Goal: Obtain resource: Obtain resource

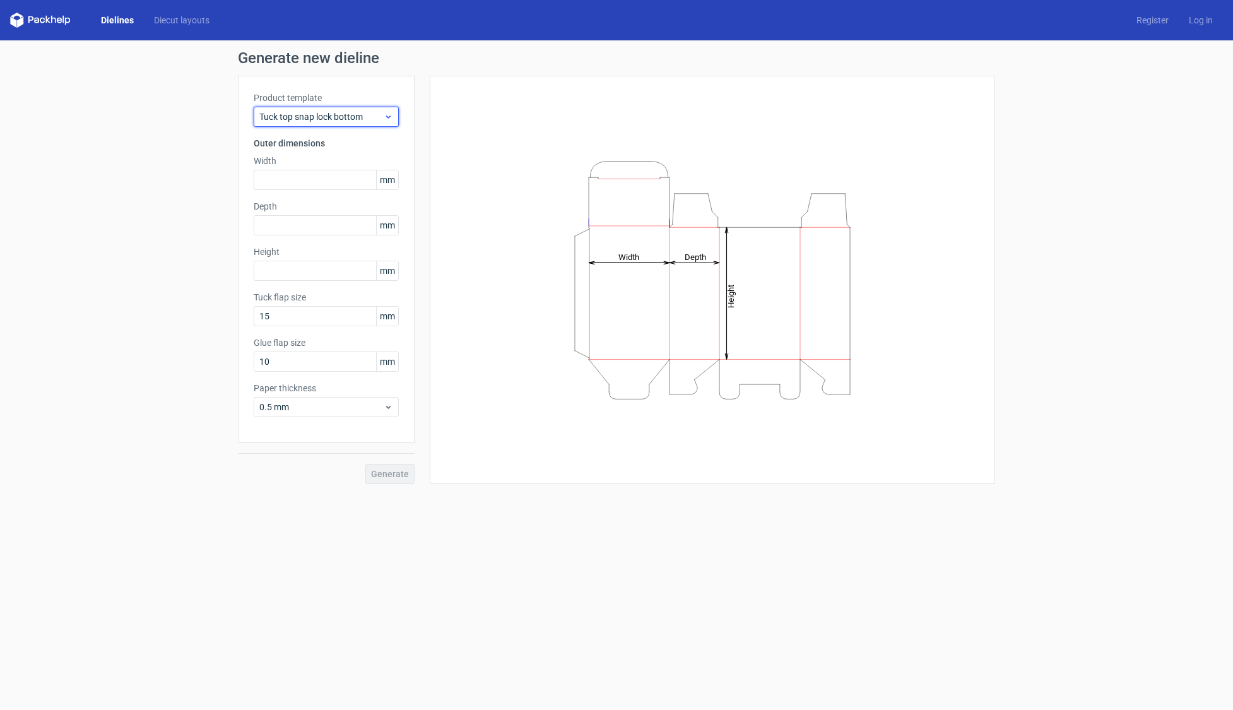
click at [348, 121] on span "Tuck top snap lock bottom" at bounding box center [321, 116] width 124 height 13
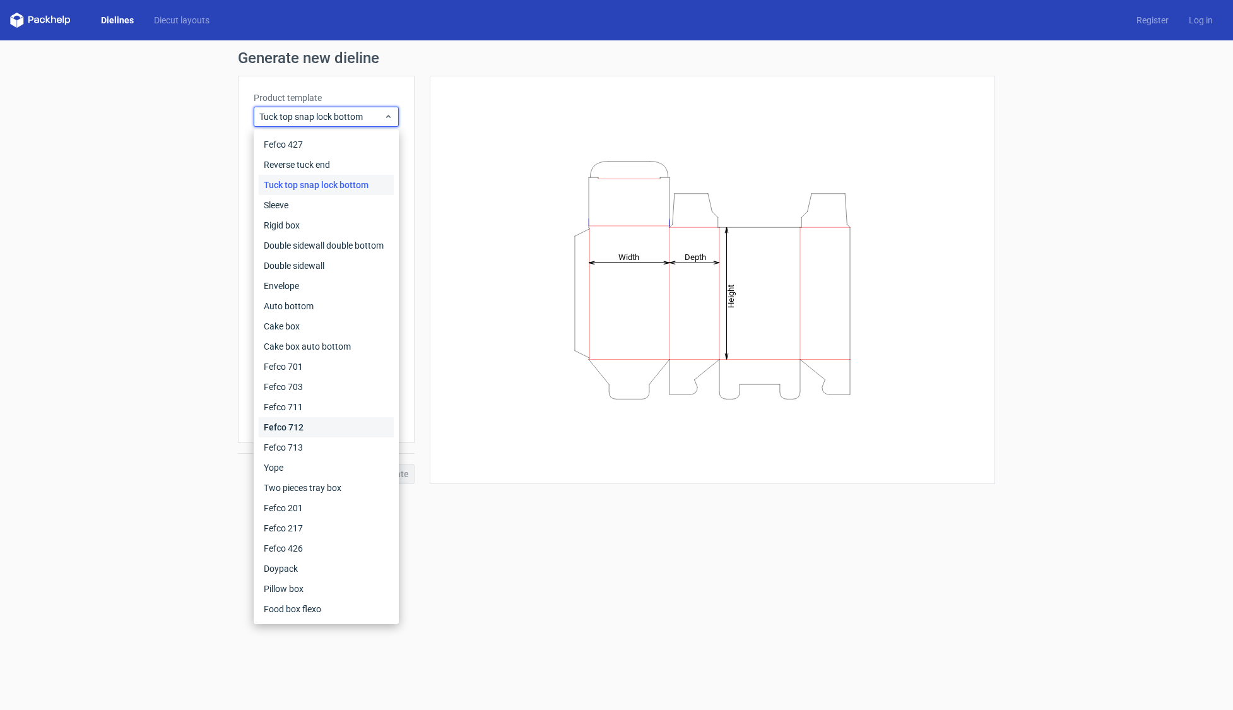
click at [325, 432] on div "Fefco 712" at bounding box center [326, 427] width 135 height 20
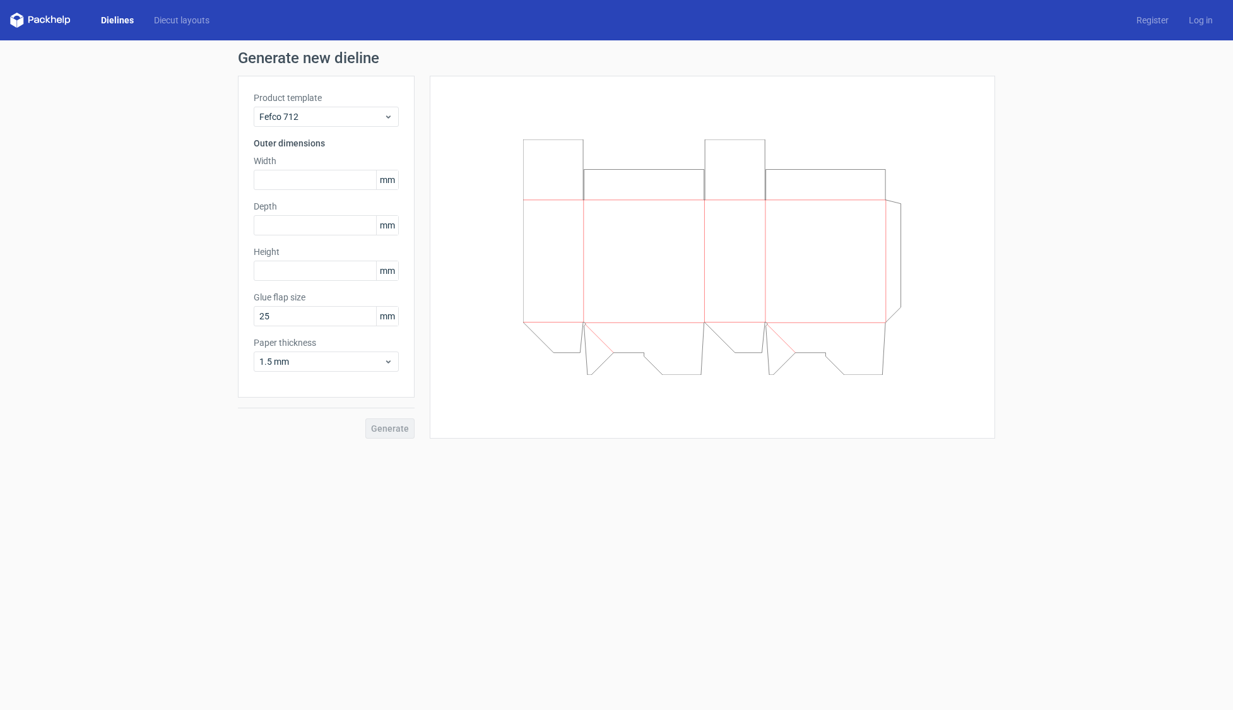
click at [124, 25] on link "Dielines" at bounding box center [117, 20] width 53 height 13
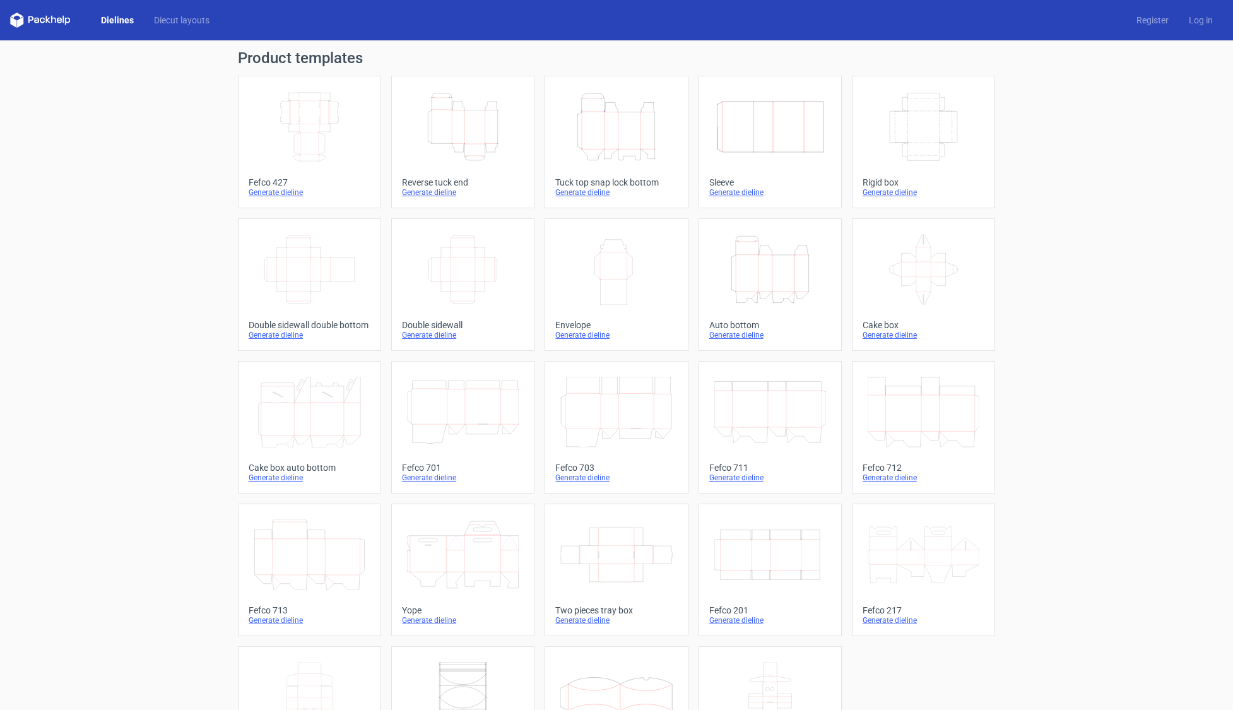
scroll to position [79, 0]
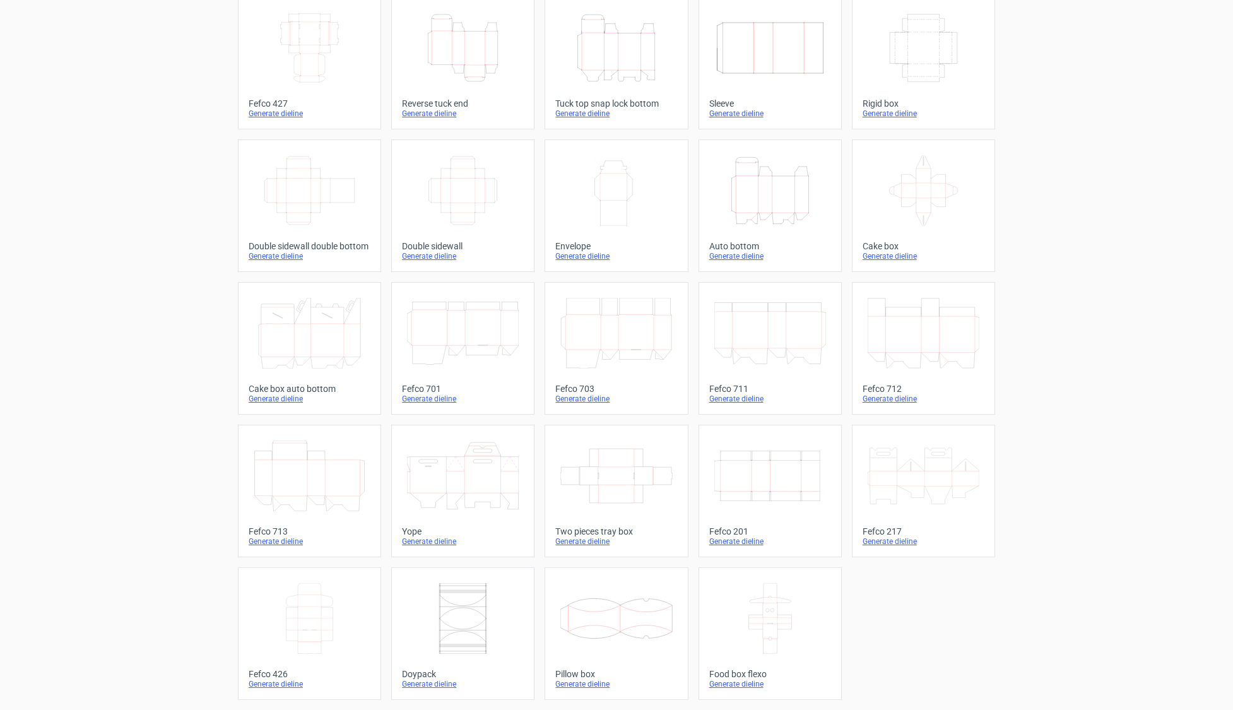
click at [480, 464] on icon at bounding box center [463, 475] width 112 height 71
